Goal: Navigation & Orientation: Find specific page/section

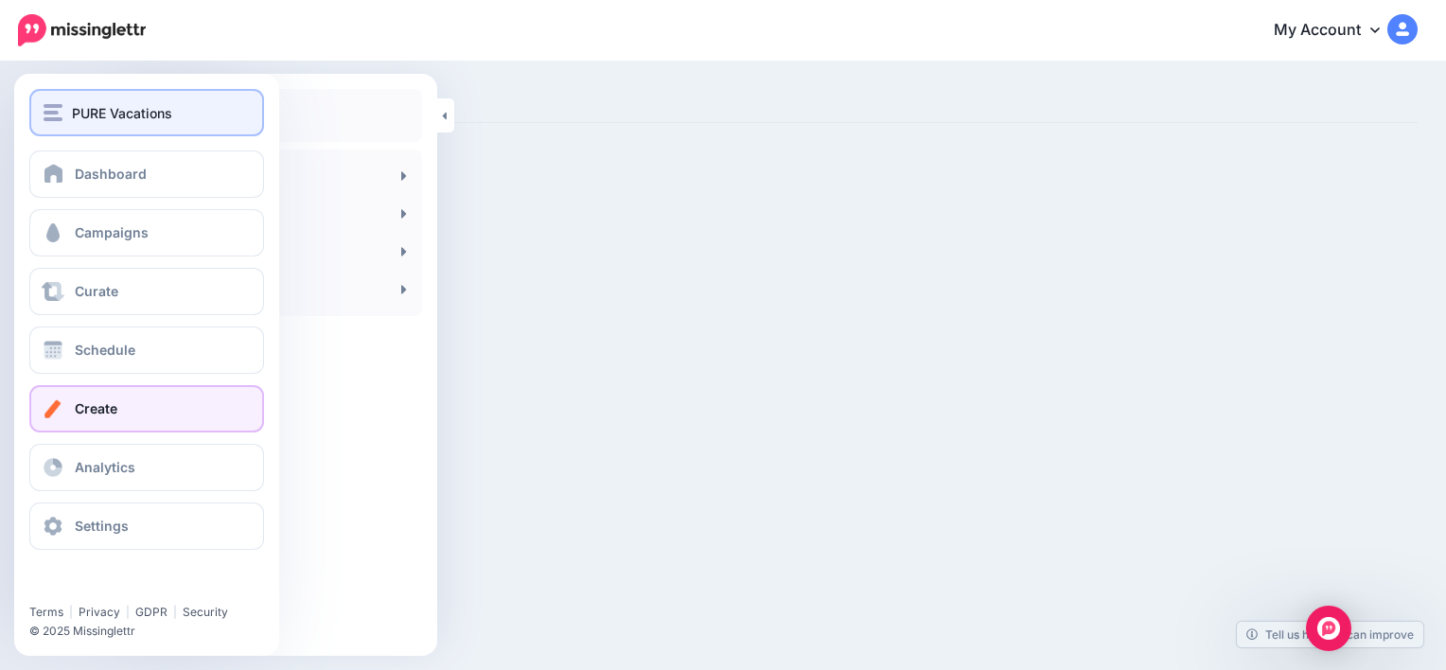
click at [87, 110] on span "PURE Vacations" at bounding box center [122, 113] width 100 height 22
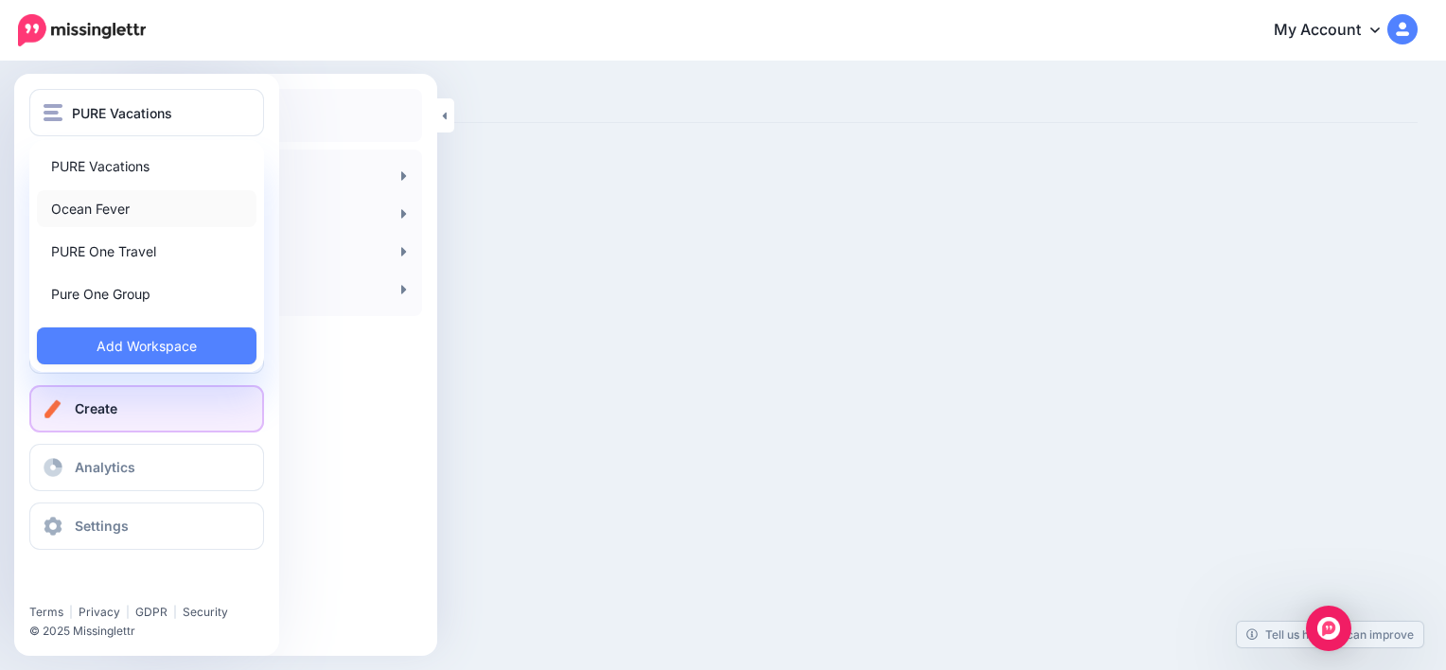
click at [101, 204] on link "Ocean Fever" at bounding box center [147, 208] width 220 height 37
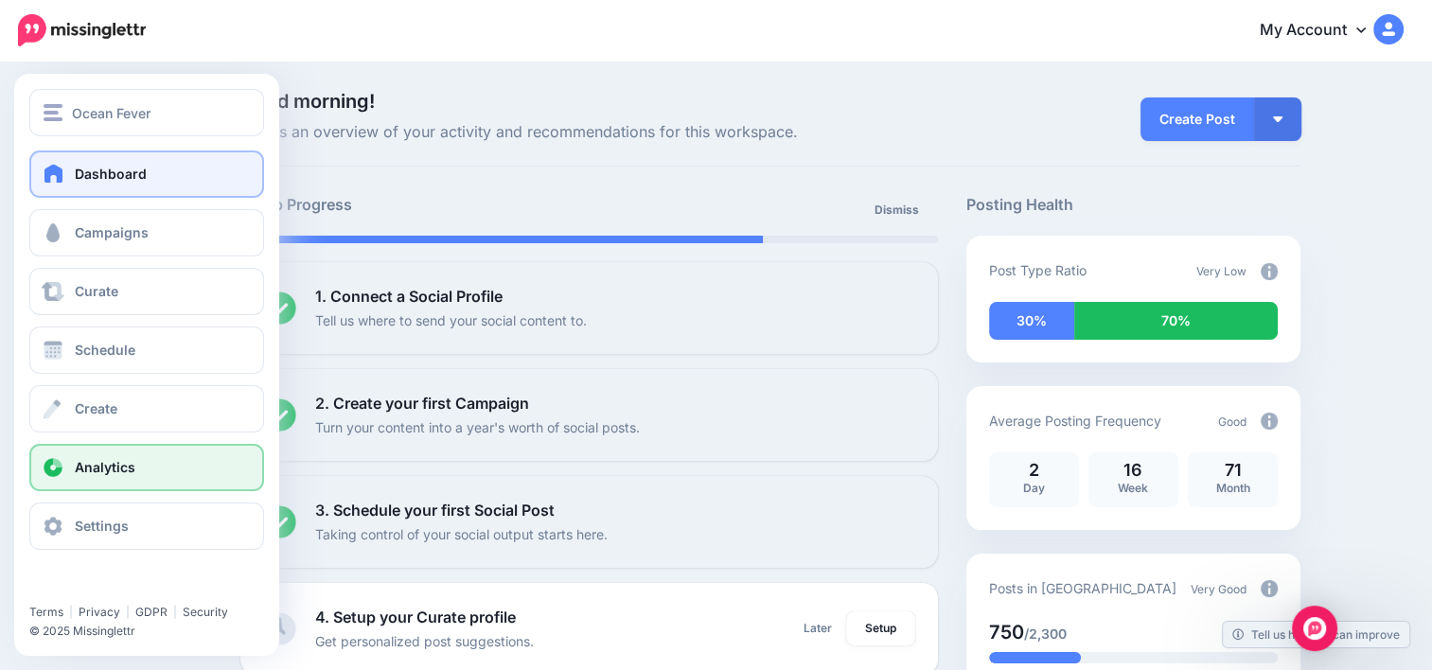
click at [128, 469] on span "Analytics" at bounding box center [105, 467] width 61 height 16
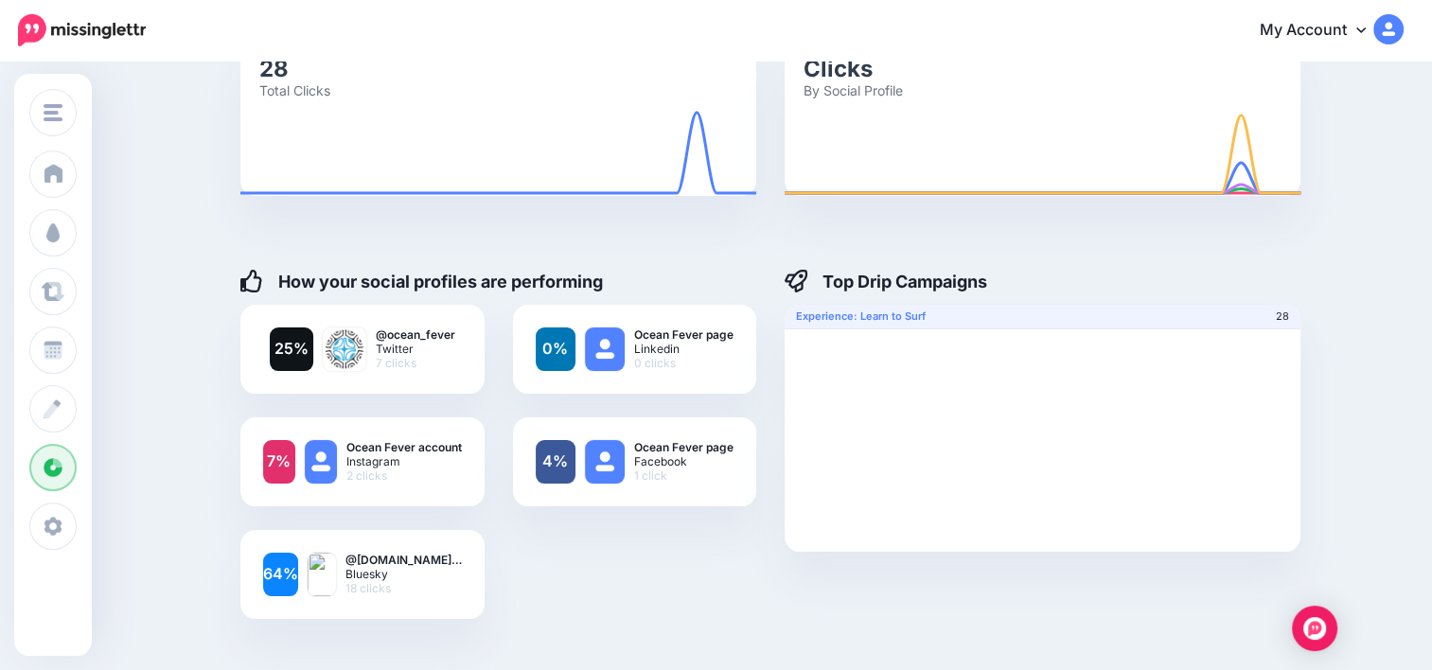
scroll to position [76, 0]
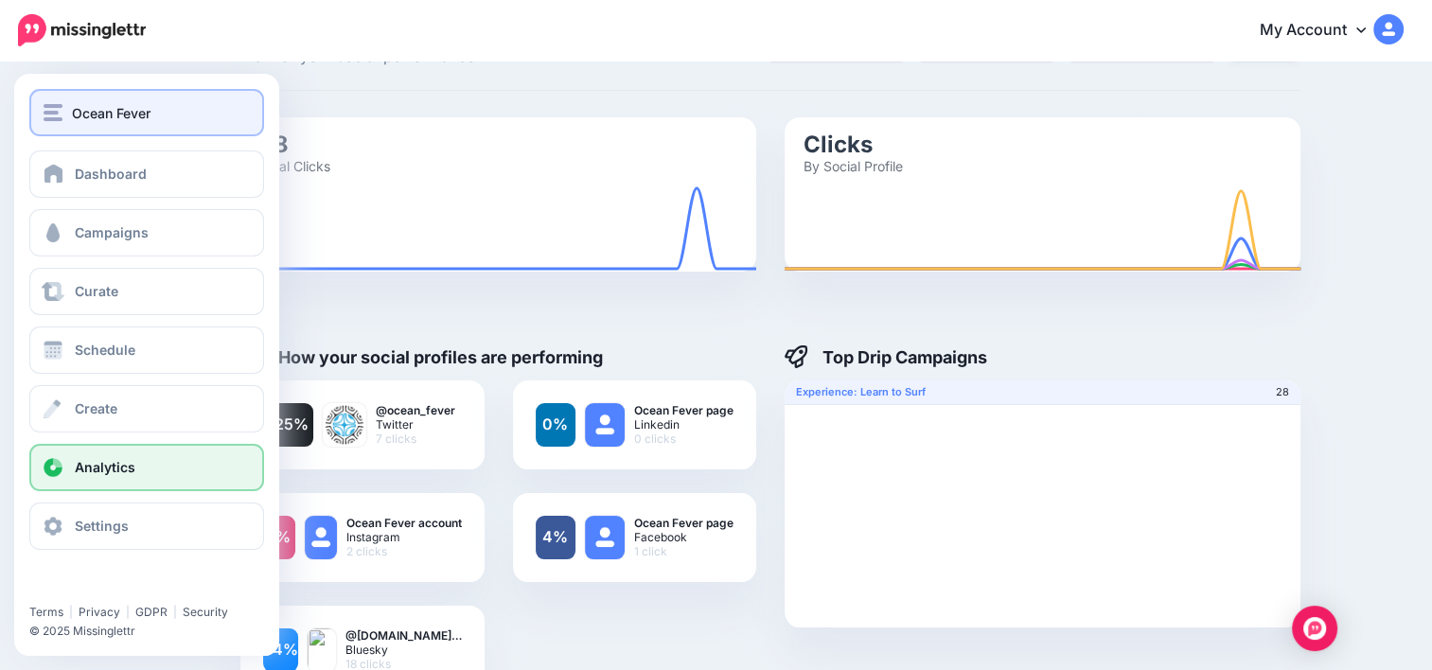
click at [113, 121] on span "Ocean Fever" at bounding box center [111, 113] width 79 height 22
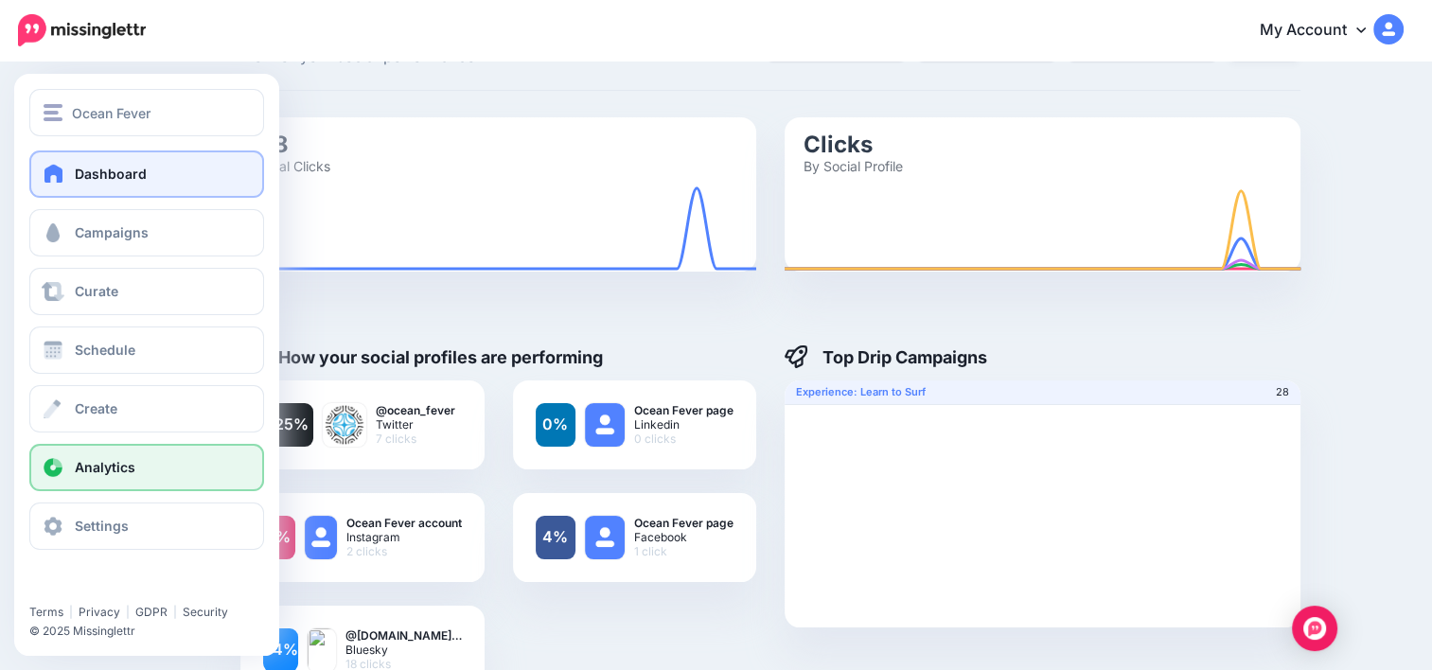
click at [85, 178] on span "Dashboard" at bounding box center [111, 174] width 72 height 16
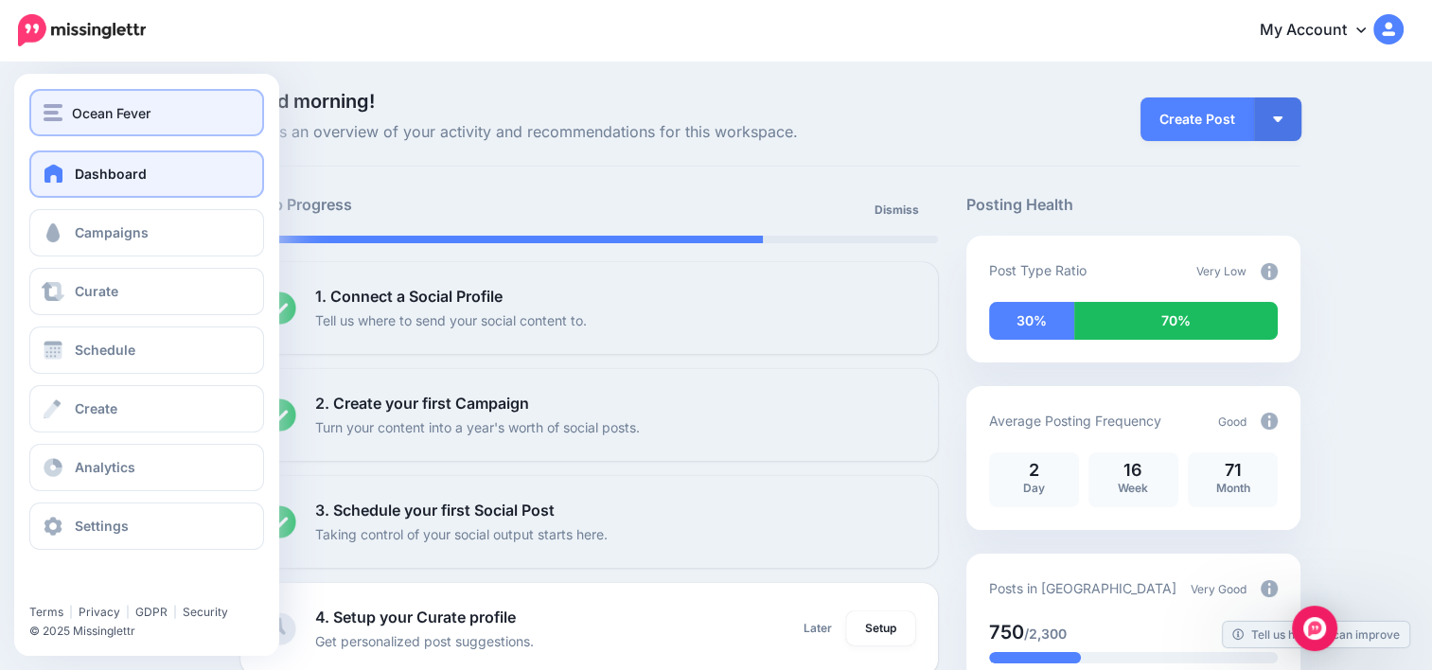
click at [118, 114] on span "Ocean Fever" at bounding box center [111, 113] width 79 height 22
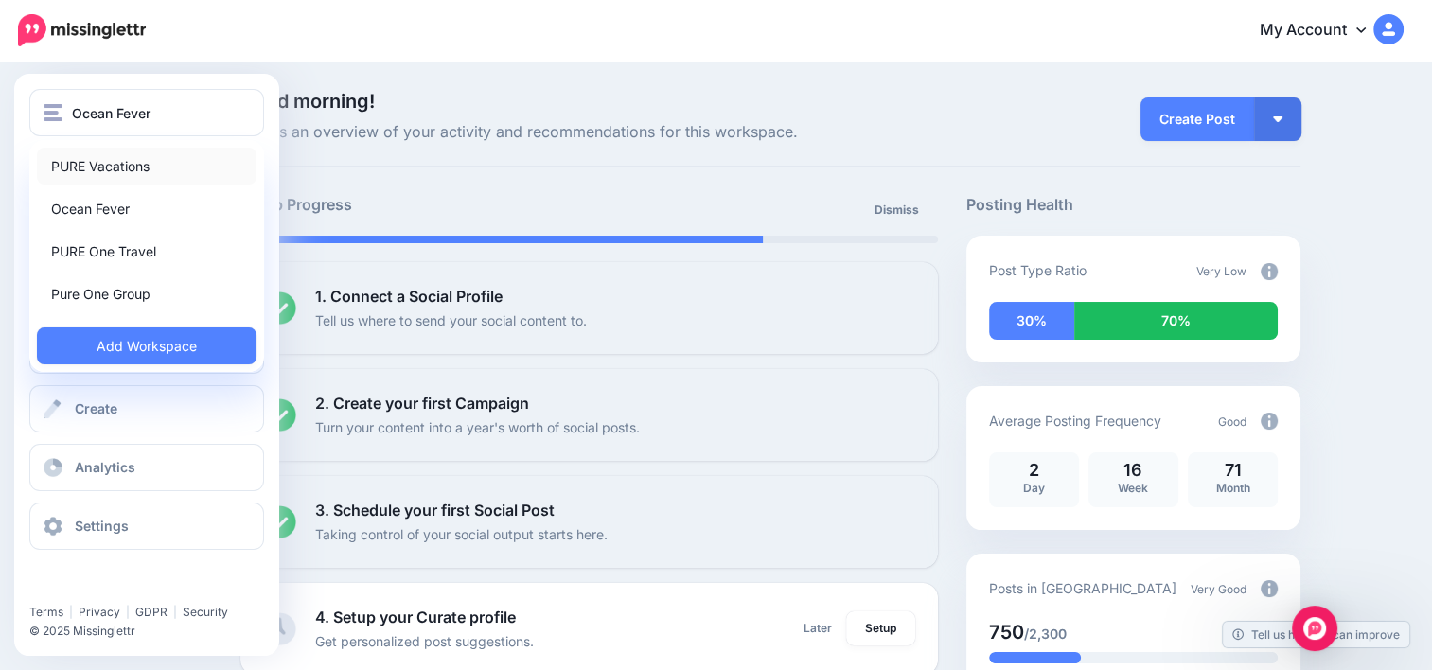
click at [106, 165] on link "PURE Vacations" at bounding box center [147, 166] width 220 height 37
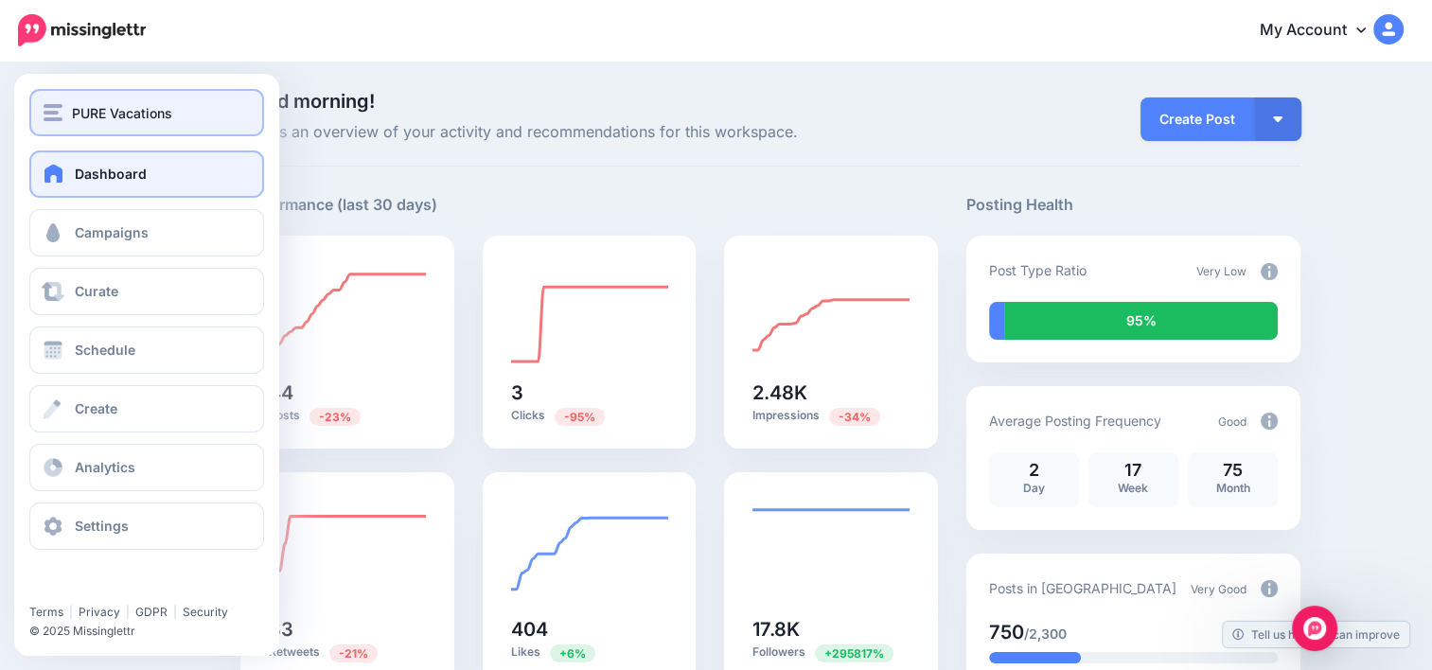
click at [64, 117] on div "PURE Vacations" at bounding box center [147, 113] width 206 height 22
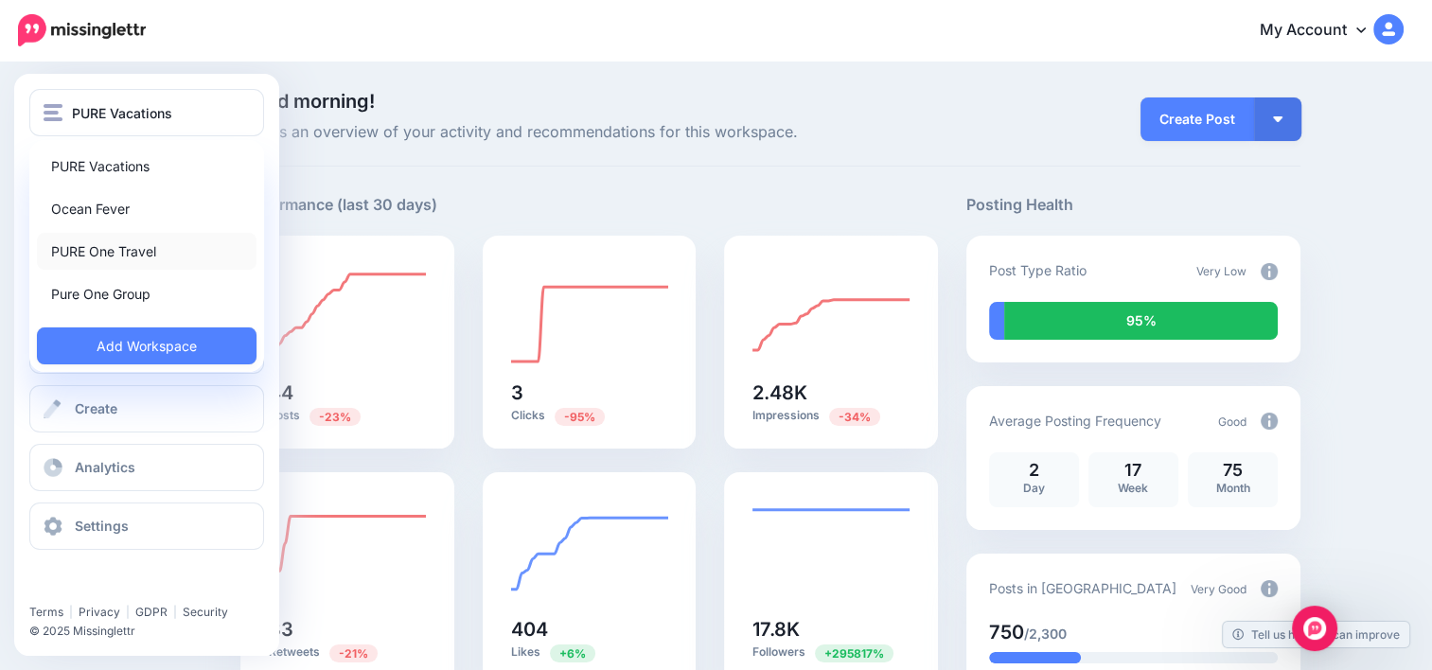
click at [114, 265] on link "PURE One Travel" at bounding box center [147, 251] width 220 height 37
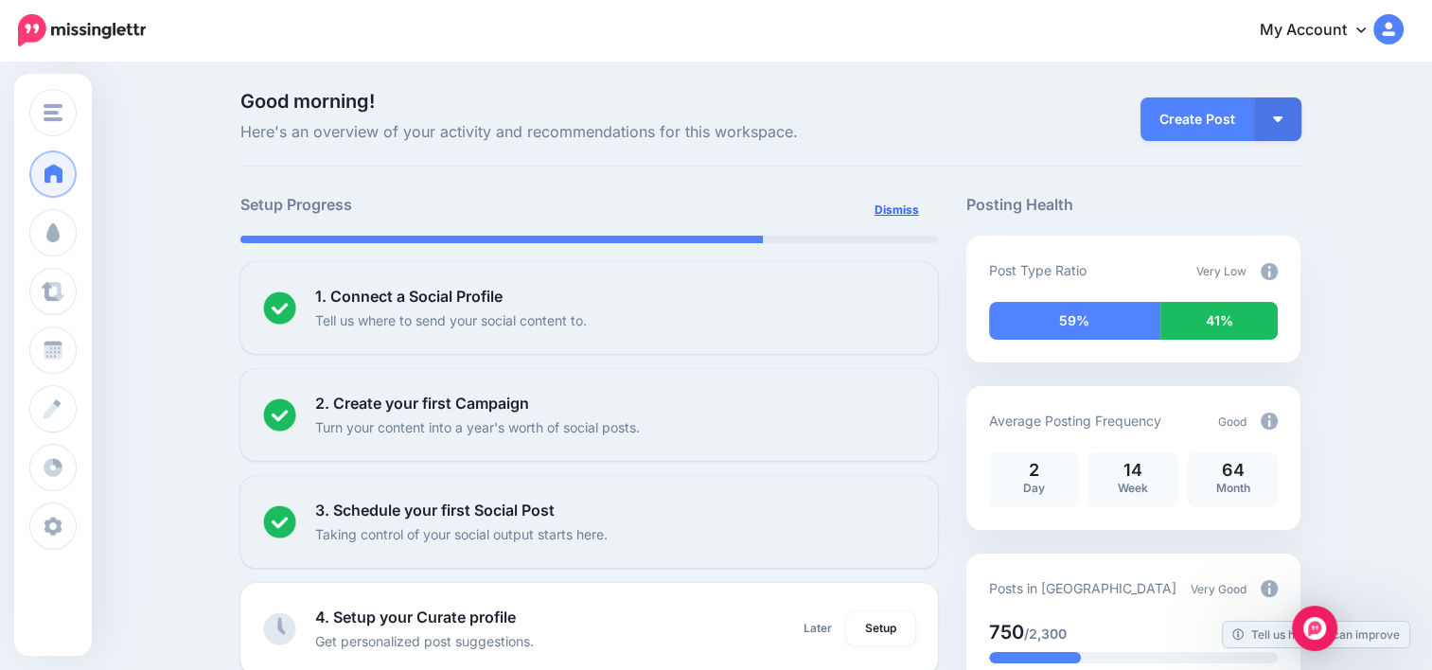
click at [921, 204] on link "Dismiss" at bounding box center [896, 210] width 67 height 34
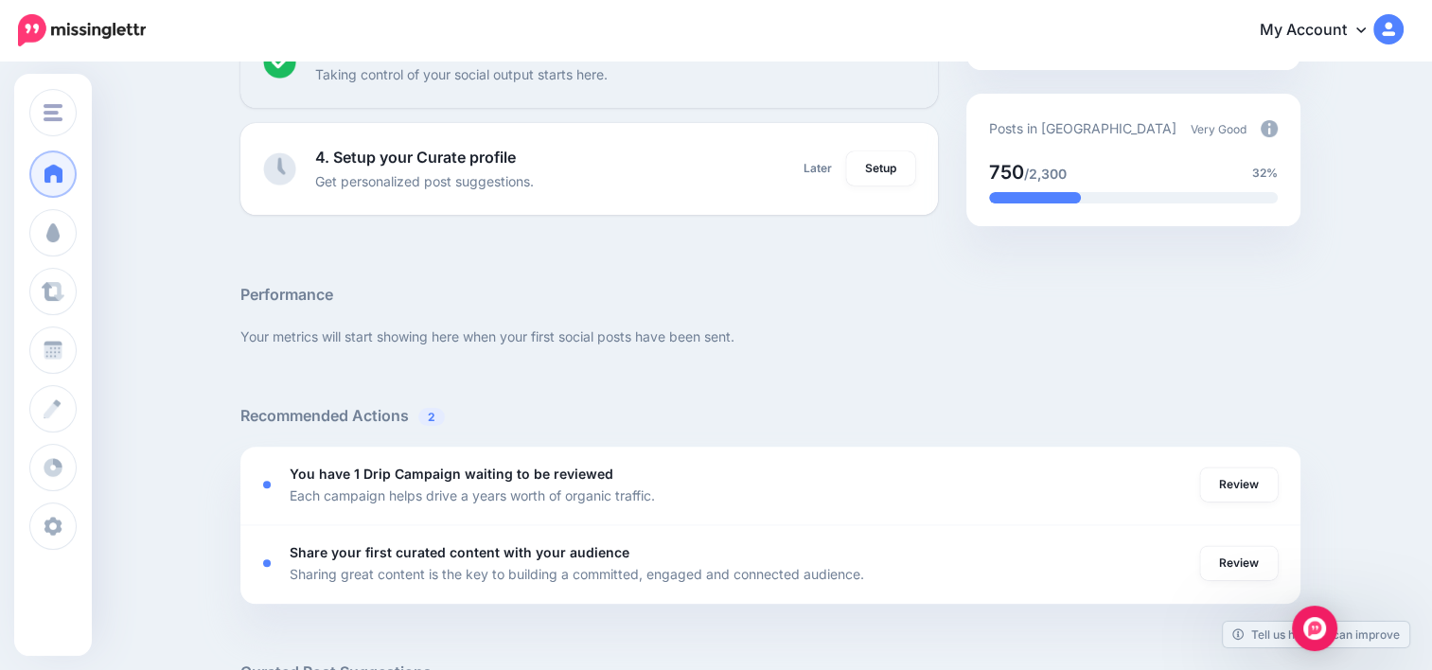
scroll to position [368, 0]
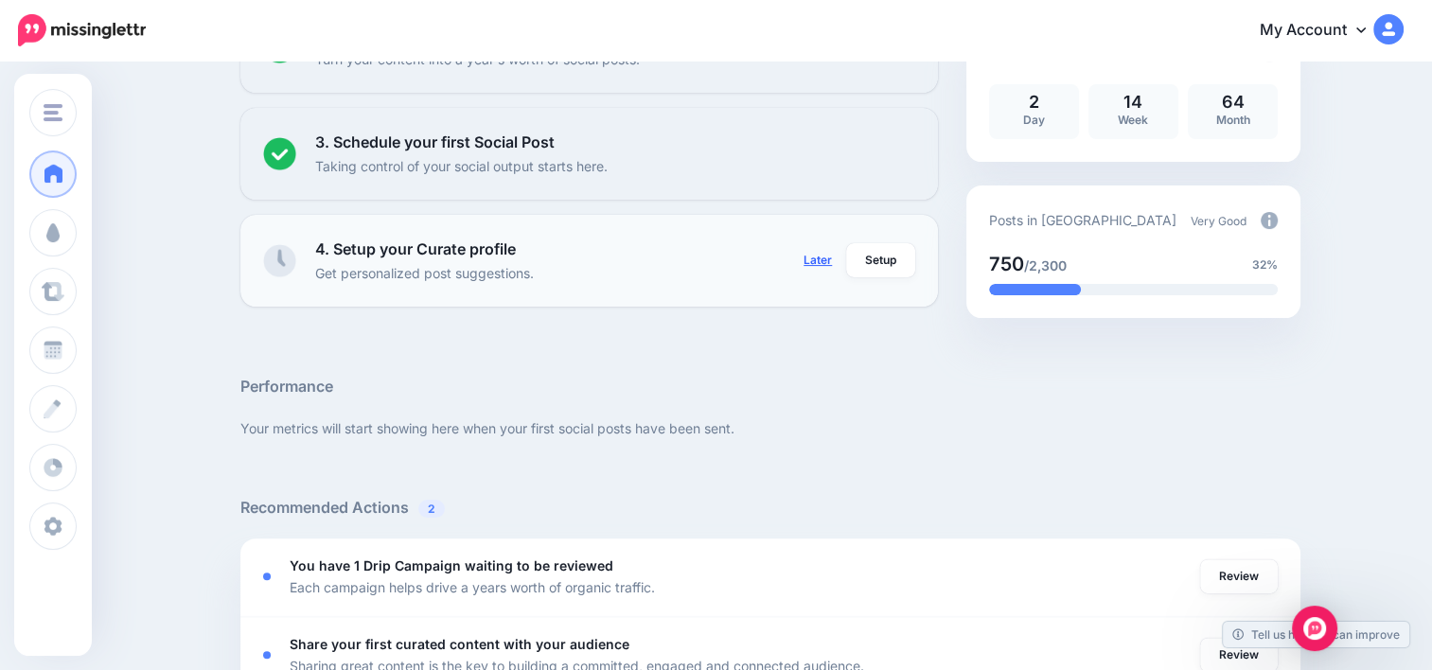
click at [828, 254] on link "Later" at bounding box center [817, 260] width 51 height 34
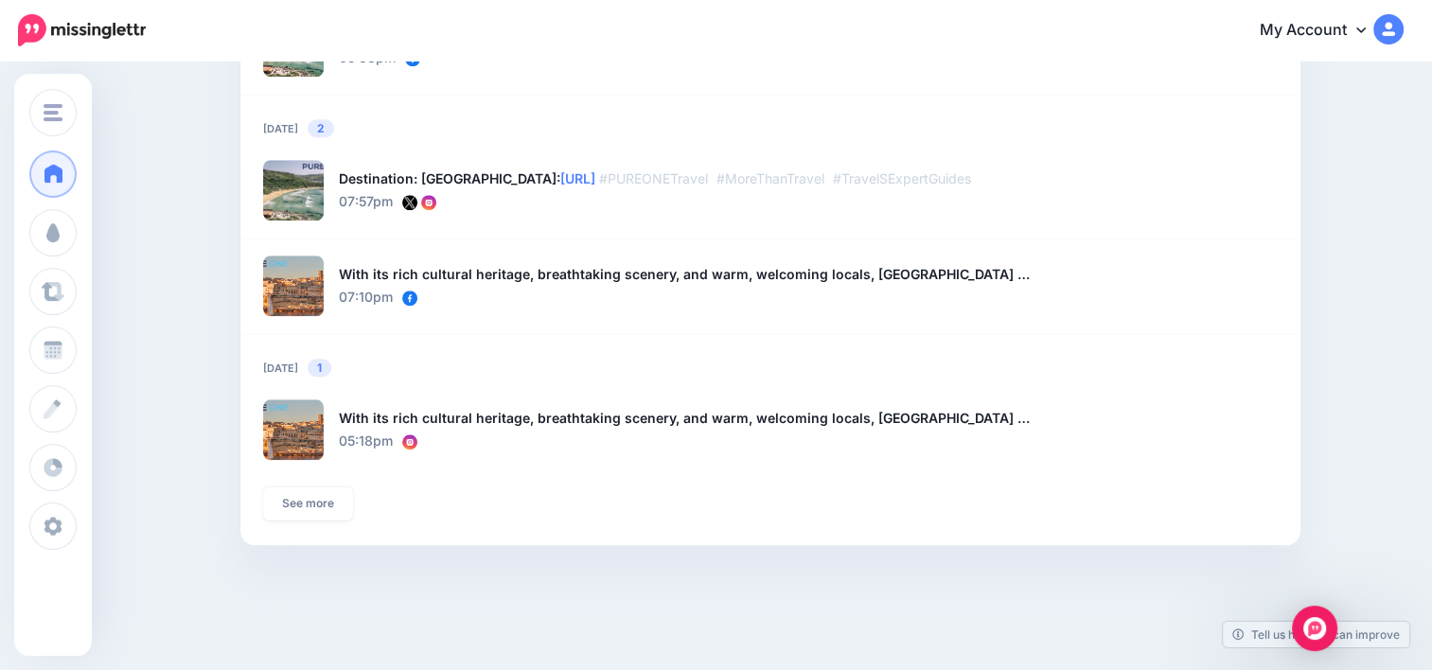
scroll to position [1725, 0]
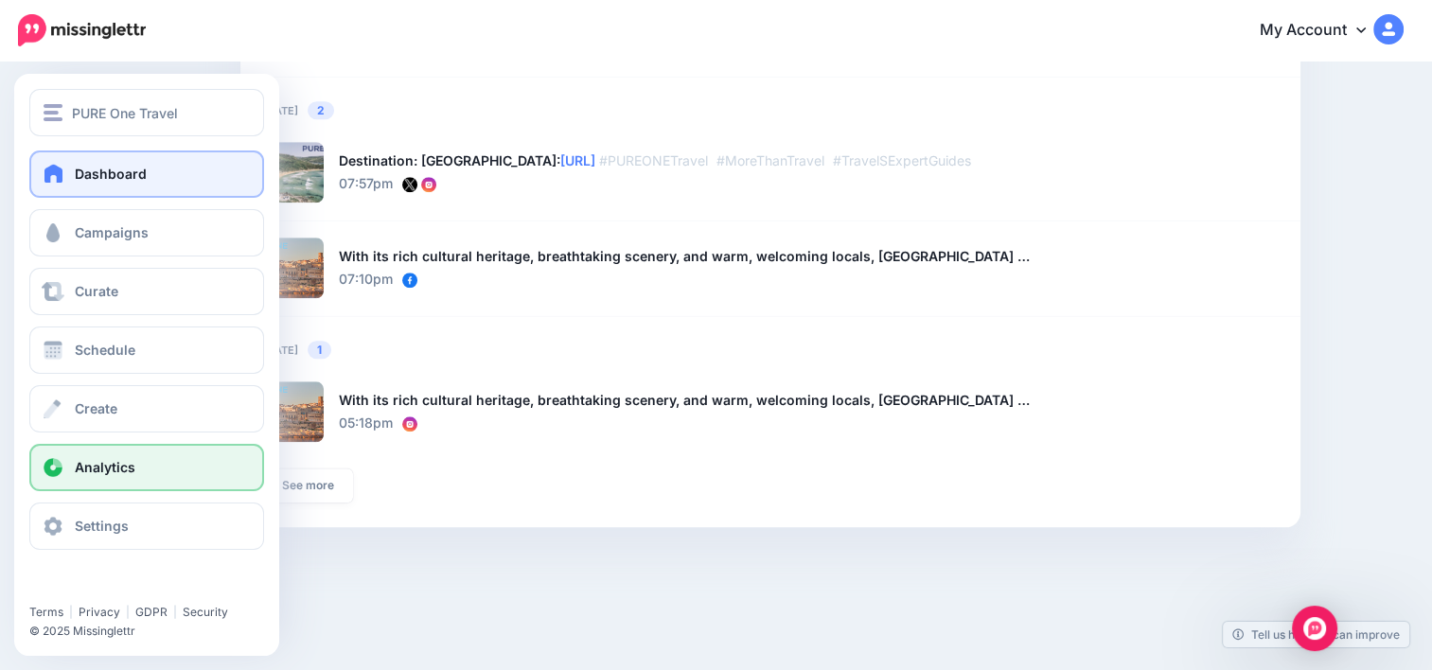
click at [80, 461] on span "Analytics" at bounding box center [105, 467] width 61 height 16
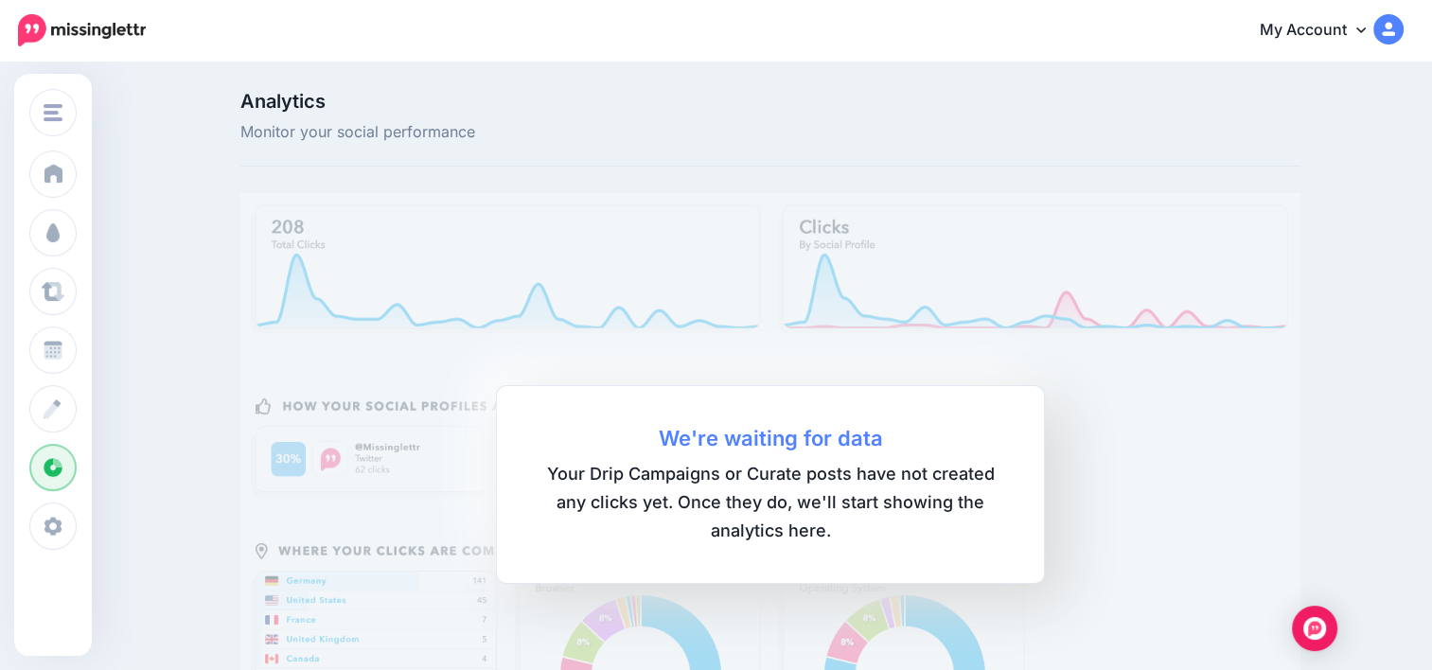
click at [1189, 407] on img at bounding box center [770, 484] width 1060 height 583
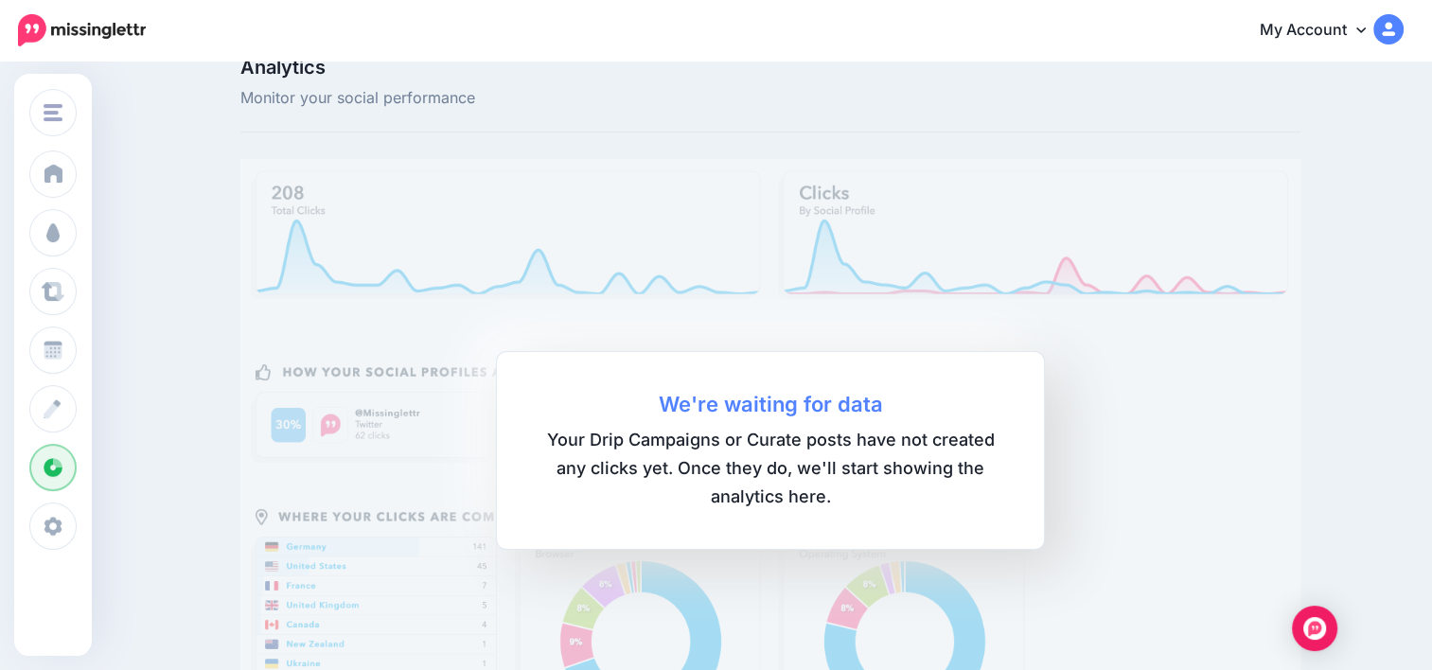
scroll to position [26, 0]
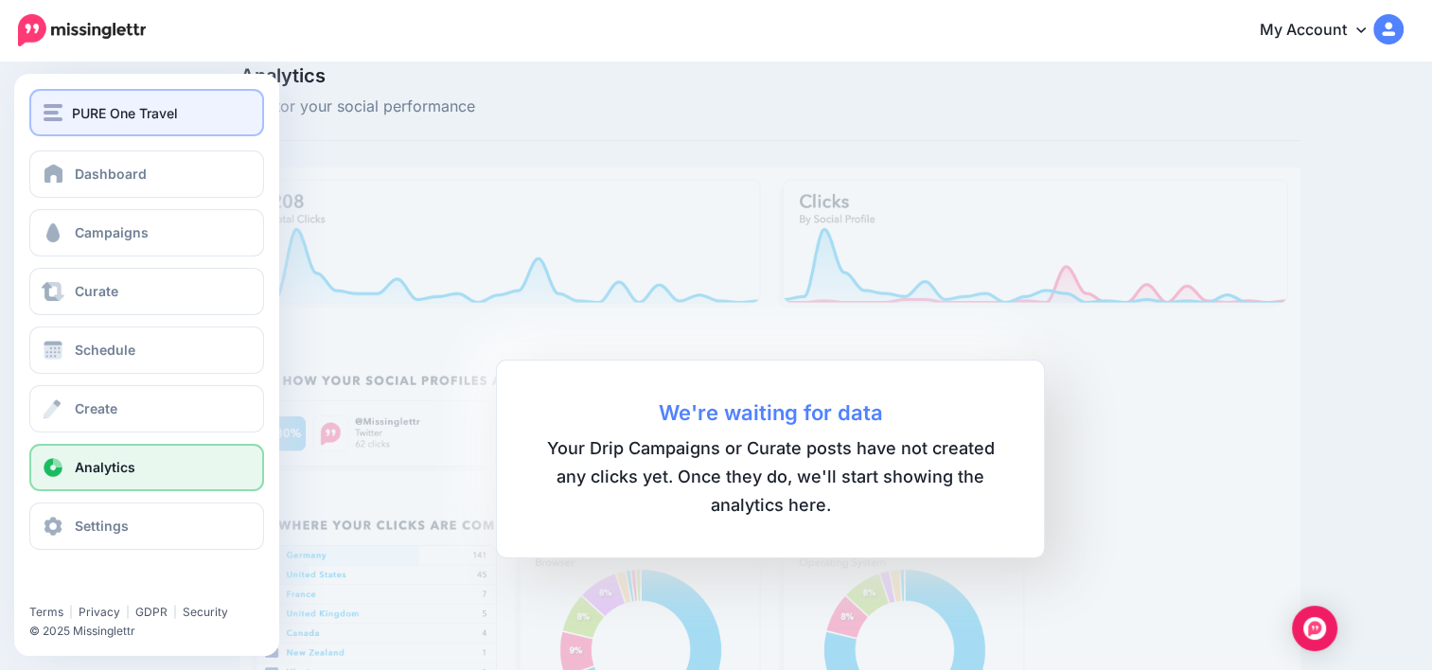
click at [126, 127] on button "PURE One Travel" at bounding box center [146, 112] width 235 height 47
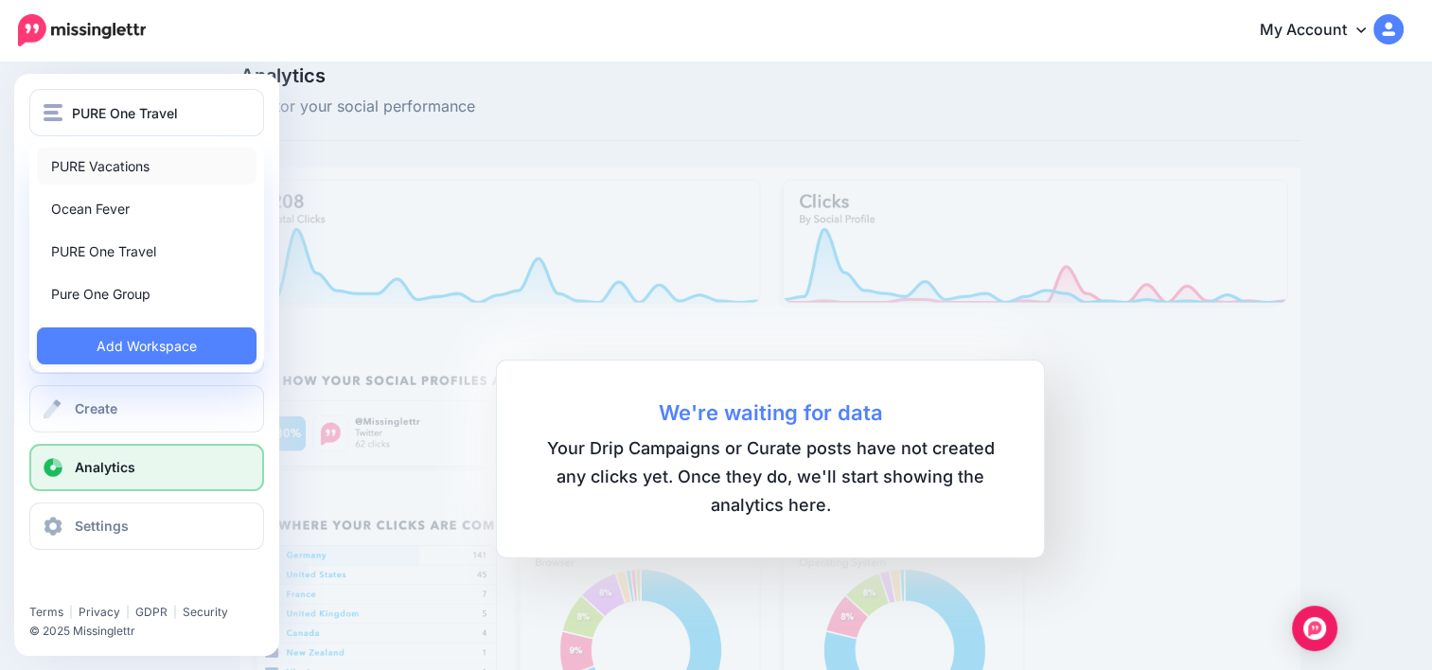
click at [121, 175] on link "PURE Vacations" at bounding box center [147, 166] width 220 height 37
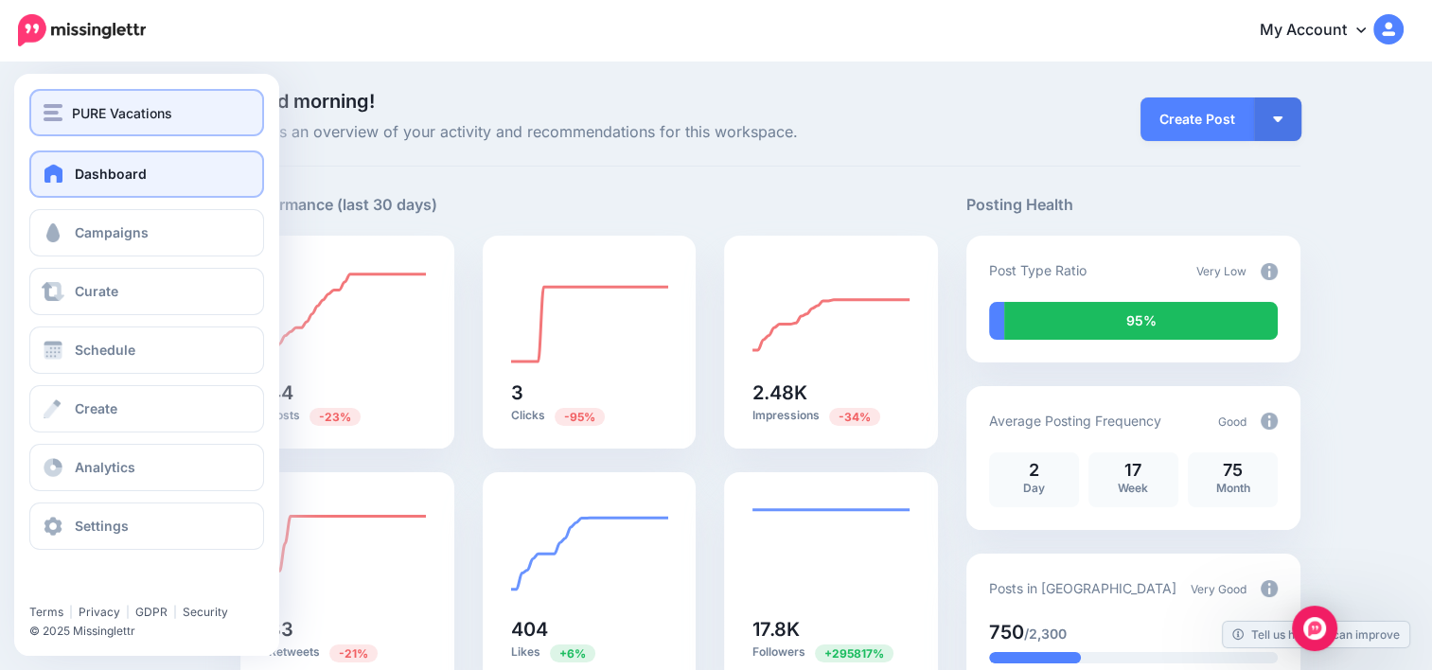
click at [76, 95] on button "PURE Vacations" at bounding box center [146, 112] width 235 height 47
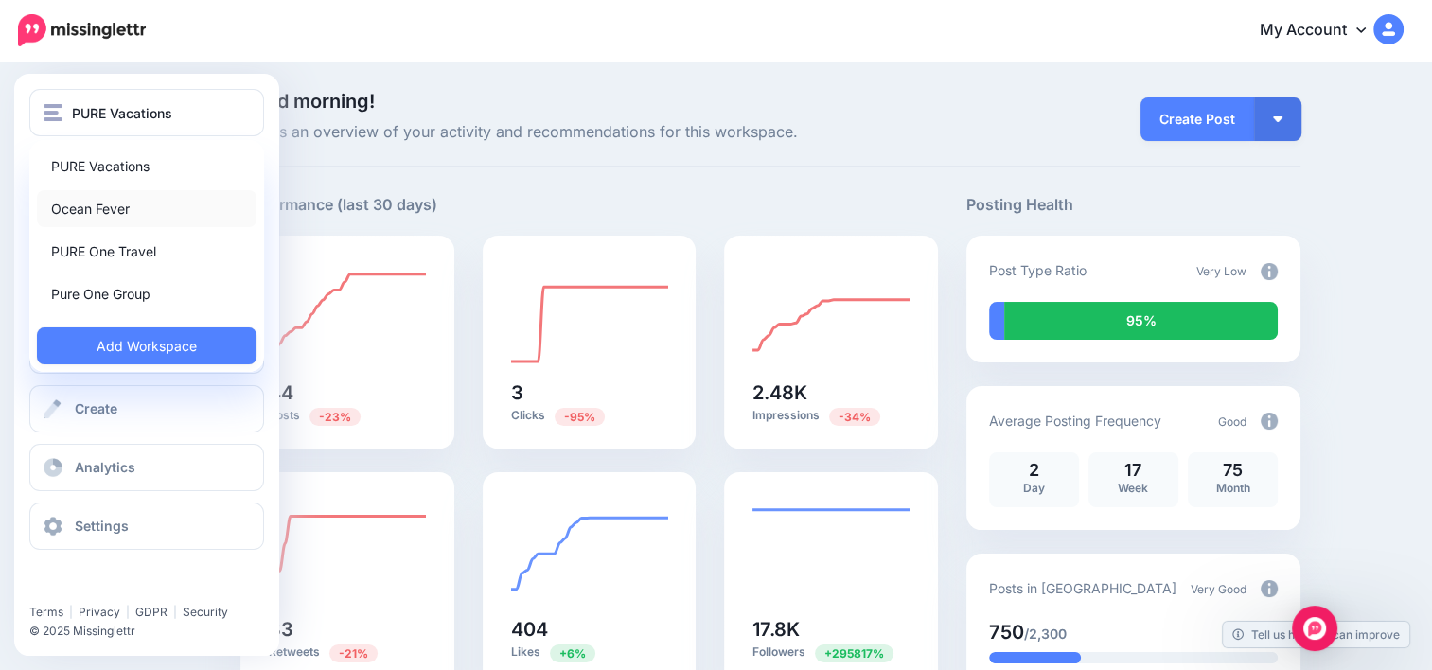
click at [103, 211] on link "Ocean Fever" at bounding box center [147, 208] width 220 height 37
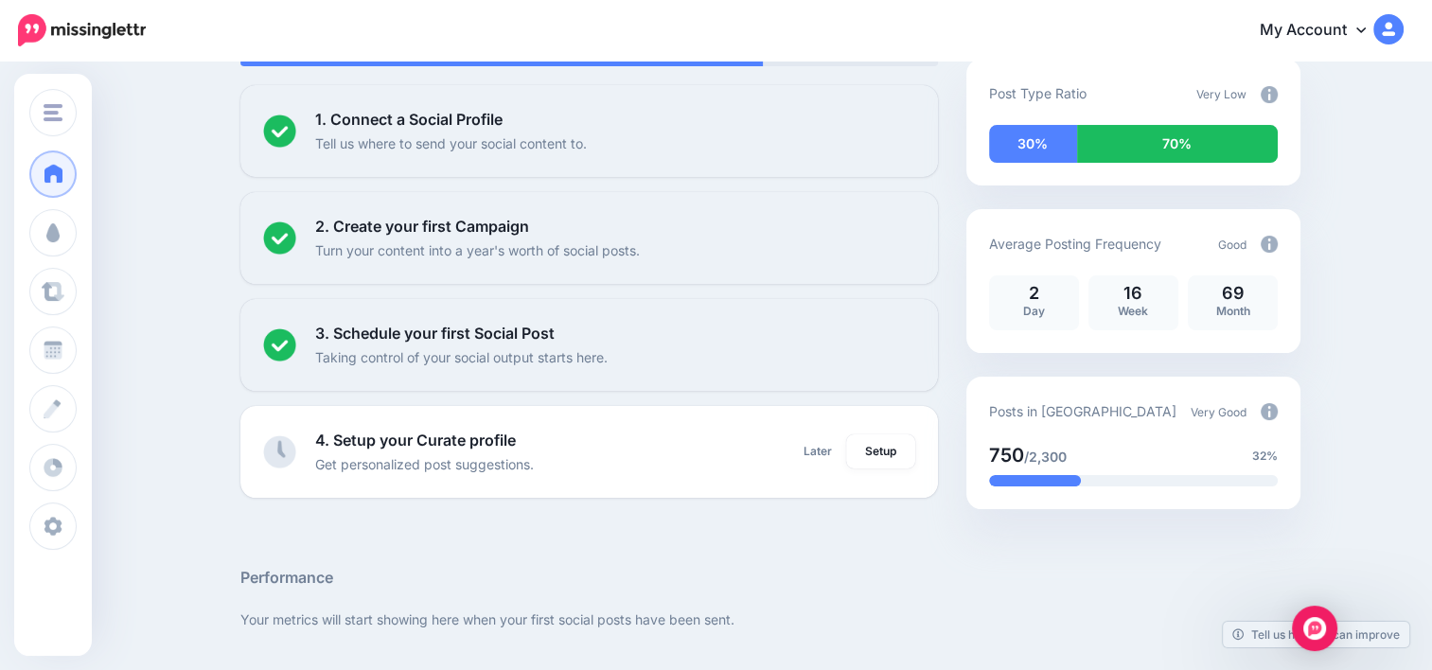
scroll to position [186, 0]
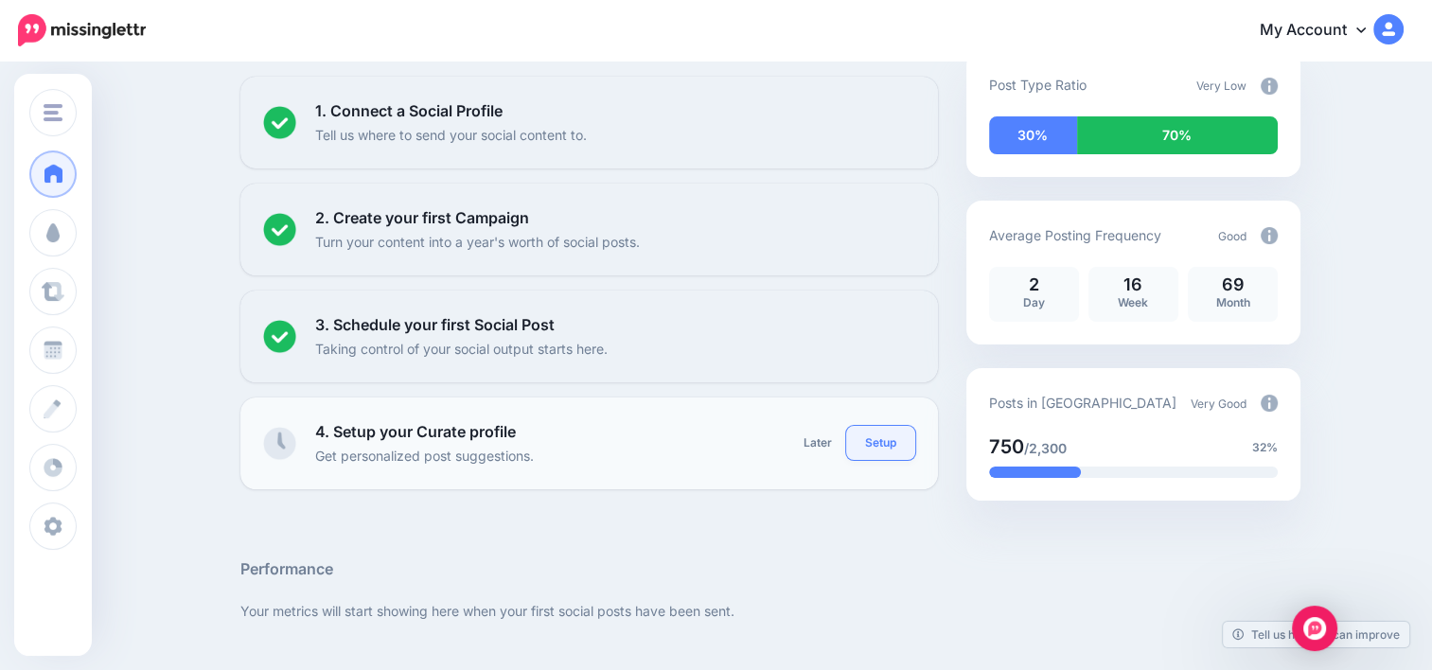
click at [899, 447] on link "Setup" at bounding box center [880, 443] width 69 height 34
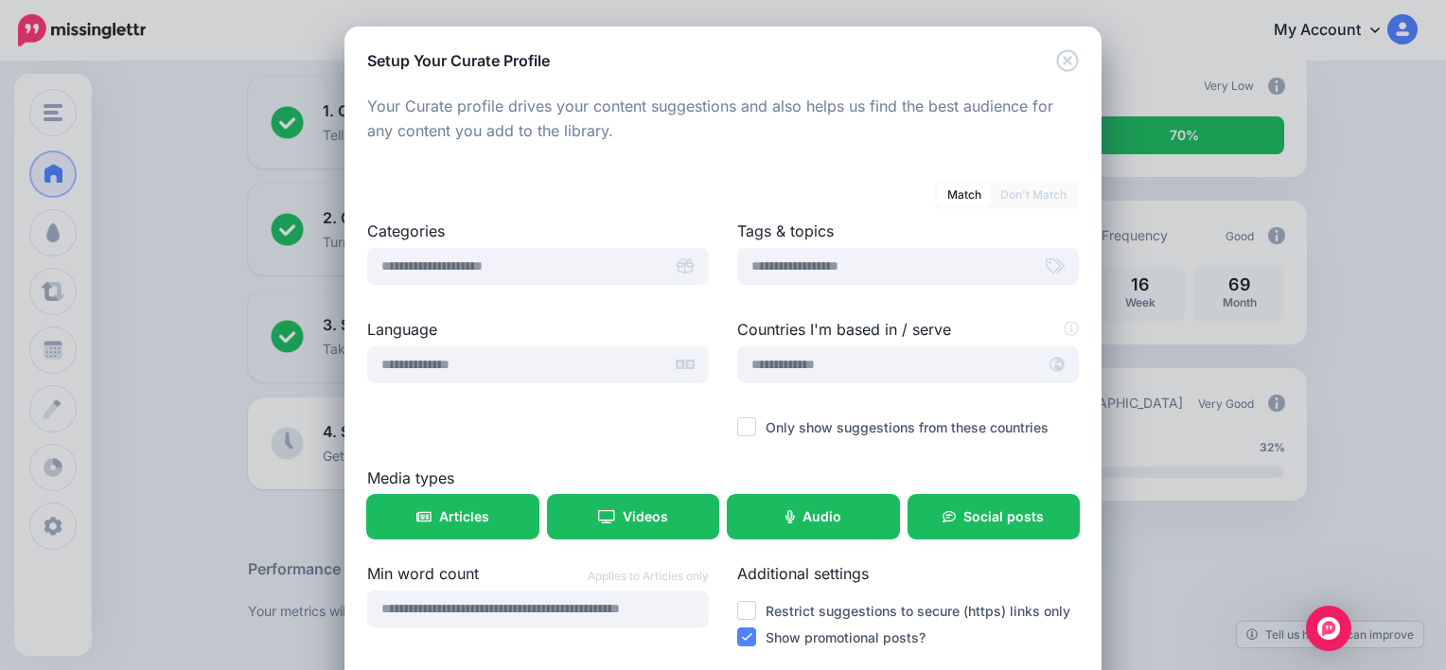
click at [1362, 262] on div "Setup Your Curate Profile Loading Your Curate profile drives your content sugge…" at bounding box center [723, 335] width 1446 height 670
click at [1060, 57] on icon "Close" at bounding box center [1067, 60] width 23 height 23
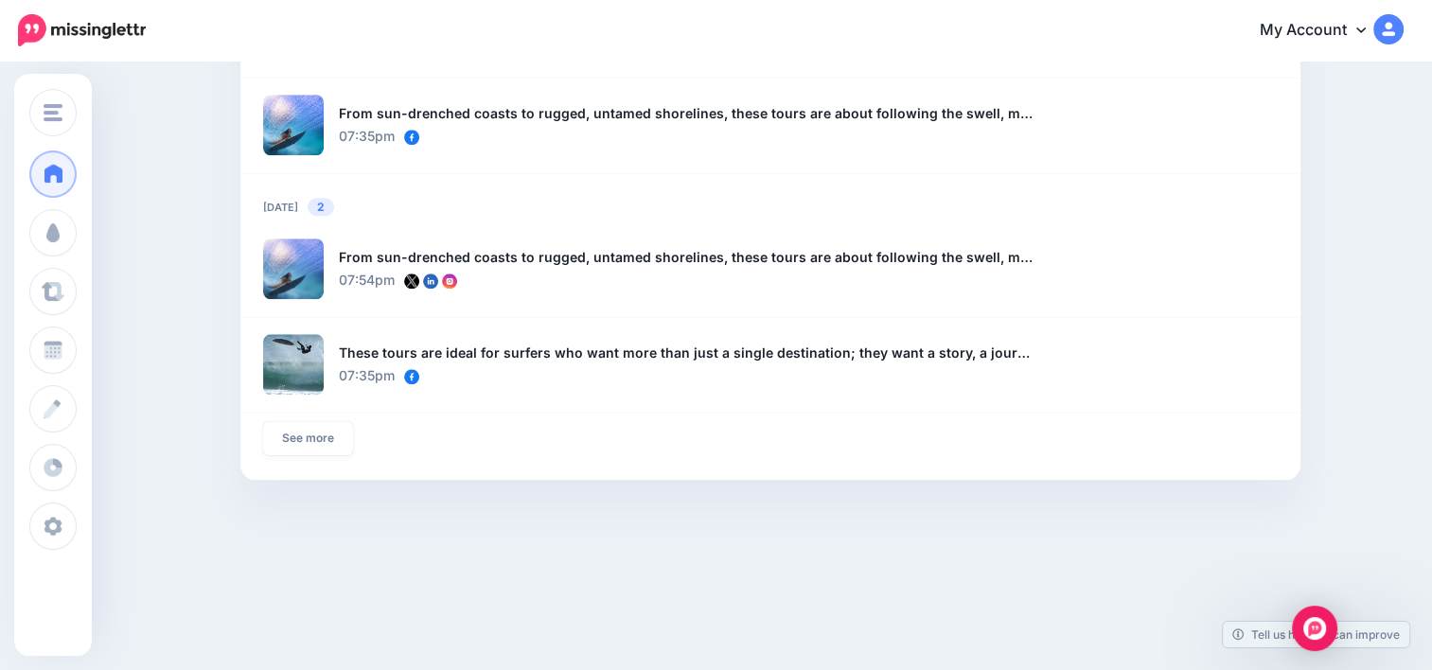
scroll to position [1016, 0]
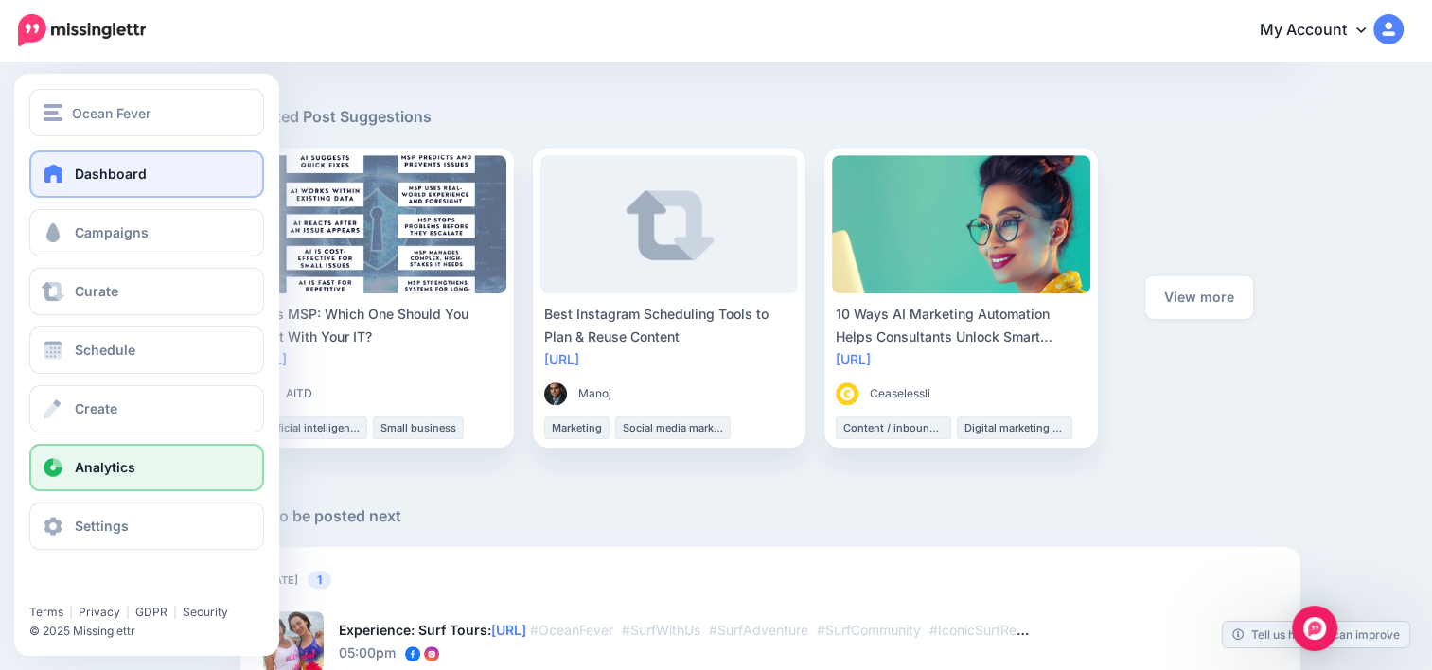
click at [151, 471] on link "Analytics" at bounding box center [146, 467] width 235 height 47
